Goal: Information Seeking & Learning: Learn about a topic

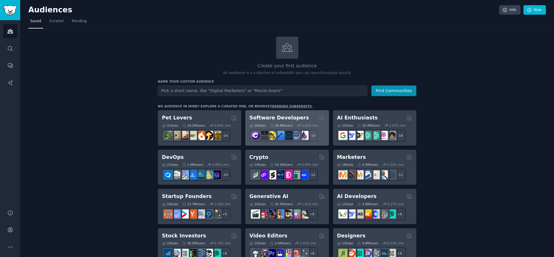
click at [288, 118] on h2 "Software Developers" at bounding box center [278, 117] width 59 height 7
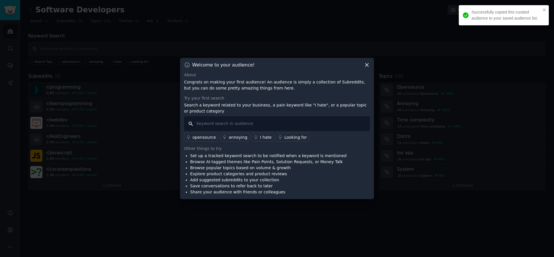
click at [220, 122] on input "text" at bounding box center [277, 123] width 186 height 15
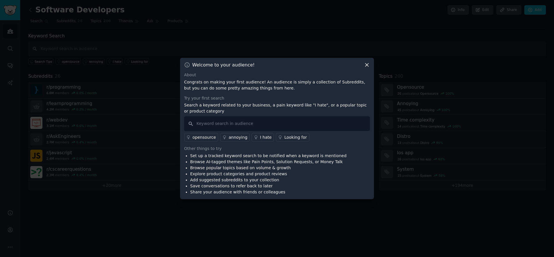
click at [367, 66] on icon at bounding box center [367, 65] width 6 height 6
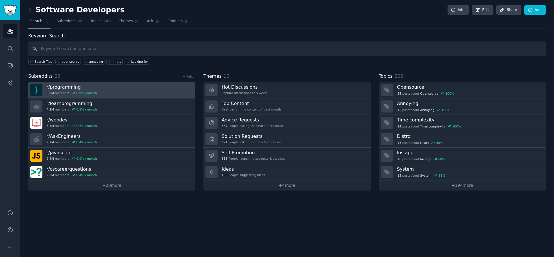
click at [123, 91] on link "r/ programming 6.8M members 0.0 % / month" at bounding box center [111, 90] width 167 height 16
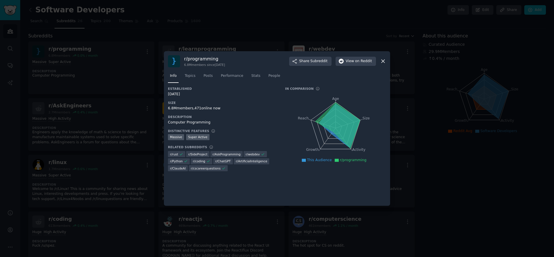
click at [334, 97] on tspan "Age" at bounding box center [335, 99] width 7 height 4
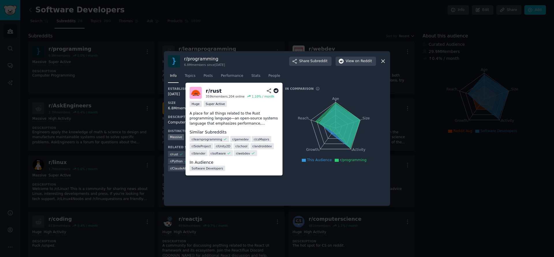
click at [179, 155] on icon at bounding box center [181, 155] width 4 height 4
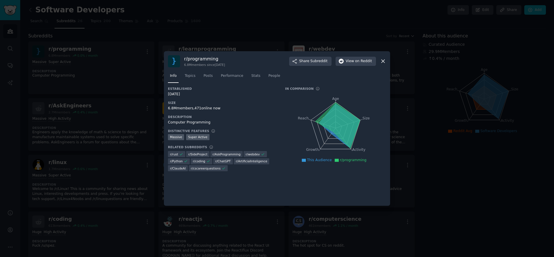
click at [378, 58] on div "r/ programming 6.8M members since 02/28/2006 Share Subreddit View on Reddit" at bounding box center [277, 61] width 218 height 12
click at [382, 57] on div "r/ programming 6.8M members since 02/28/2006 Share Subreddit View on Reddit" at bounding box center [277, 61] width 218 height 12
